Goal: Information Seeking & Learning: Understand process/instructions

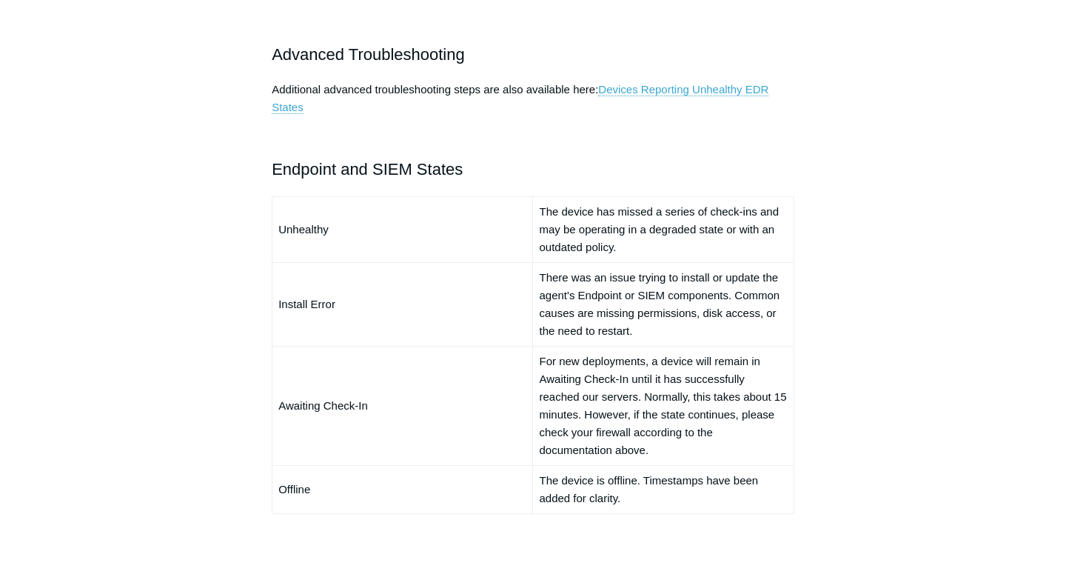
scroll to position [999, 0]
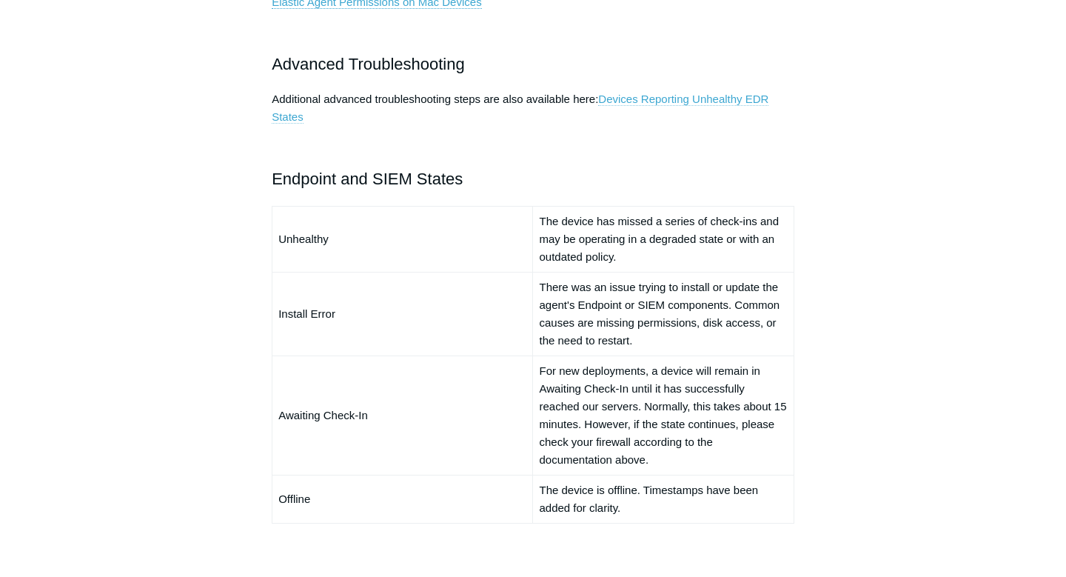
click at [645, 101] on link "Devices Reporting Unhealthy EDR States" at bounding box center [520, 108] width 497 height 31
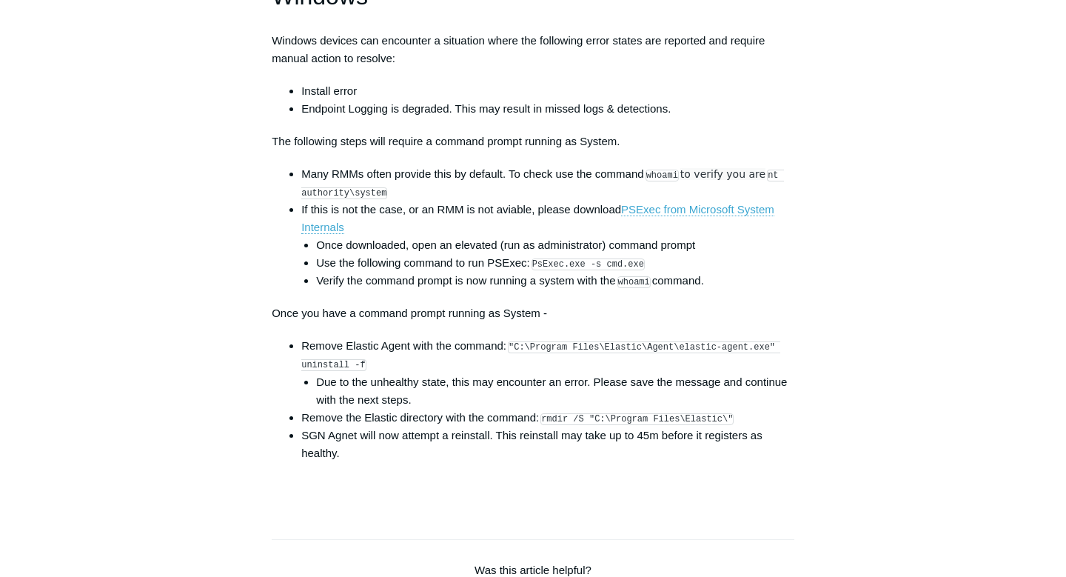
scroll to position [2160, 0]
drag, startPoint x: 515, startPoint y: 361, endPoint x: 365, endPoint y: 384, distance: 151.2
click at [365, 370] on code ""C:\Program Files\Elastic\Agent\elastic-agent.exe" uninstall -f" at bounding box center [540, 356] width 479 height 30
copy code ""C:\Program Files\Elastic\Agent\elastic-agent.exe" uninstall -f"
